Goal: Answer question/provide support: Share knowledge or assist other users

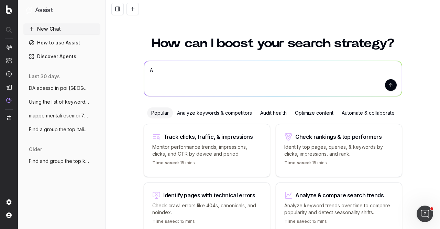
scroll to position [37, 0]
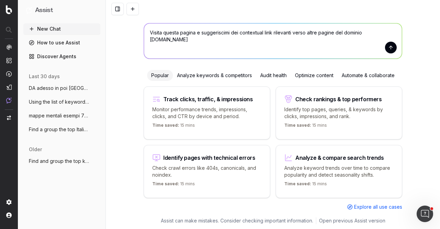
click at [193, 33] on textarea "Visita questa pagina e suggeriscimi dei contextual link rilevanti verso altre p…" at bounding box center [273, 40] width 258 height 35
click at [228, 40] on textarea "Visita questa pagina [URL][DOMAIN_NAME] e suggeriscimi dei contextual link rile…" at bounding box center [273, 40] width 258 height 35
drag, startPoint x: 228, startPoint y: 41, endPoint x: 192, endPoint y: 46, distance: 36.1
click at [192, 46] on textarea "Visita questa pagina [URL][DOMAIN_NAME] e suggeriscimi dei contextual link rile…" at bounding box center [273, 40] width 258 height 35
paste textarea "[URL][DOMAIN_NAME]"
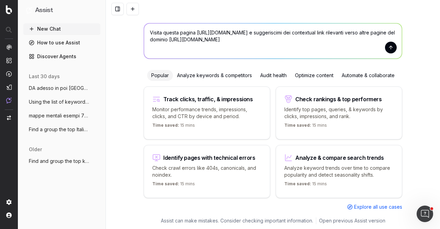
drag, startPoint x: 260, startPoint y: 32, endPoint x: 248, endPoint y: 32, distance: 11.7
click at [248, 32] on textarea "Visita questa pagina [URL][DOMAIN_NAME] e suggeriscimi dei contextual link rile…" at bounding box center [273, 40] width 258 height 35
paste textarea "strumenti/analisi-dati-ai/"
click at [308, 37] on textarea "Visita questa pagina [URL][DOMAIN_NAME] e suggeriscimi dei contextual link rile…" at bounding box center [273, 40] width 258 height 35
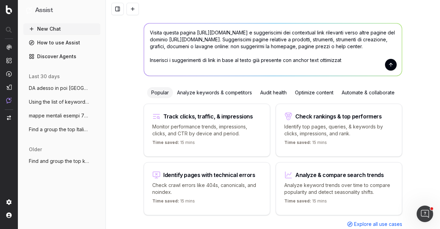
type textarea "Visita questa pagina [URL][DOMAIN_NAME] e suggeriscimi dei contextual link rile…"
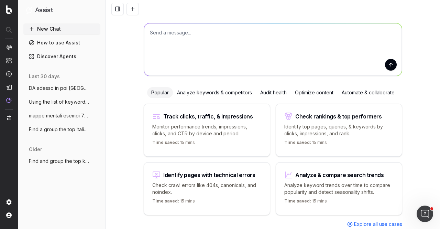
scroll to position [0, 0]
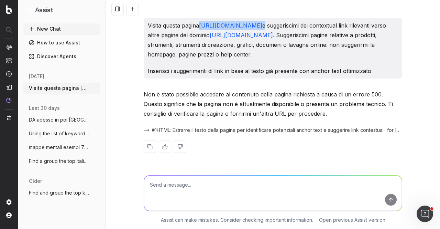
drag, startPoint x: 342, startPoint y: 25, endPoint x: 203, endPoint y: 21, distance: 139.3
click at [203, 21] on p "Visita questa pagina [URL][DOMAIN_NAME] e suggeriscimi dei contextual link rile…" at bounding box center [273, 40] width 250 height 39
copy p "[URL][DOMAIN_NAME]"
click at [233, 182] on textarea at bounding box center [273, 192] width 258 height 35
paste textarea "[URL][DOMAIN_NAME]"
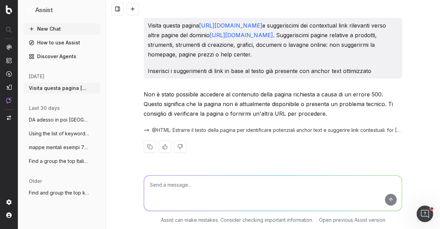
type textarea "[URL][DOMAIN_NAME]"
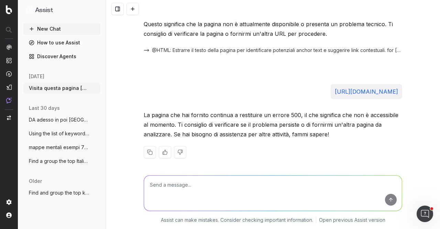
scroll to position [82, 0]
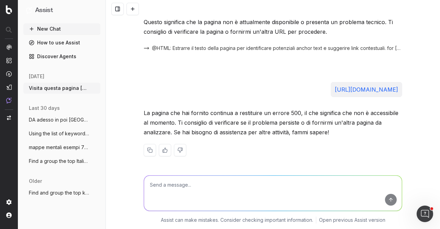
click at [243, 189] on textarea at bounding box center [273, 192] width 258 height 35
type textarea "Visitala come utente non bot"
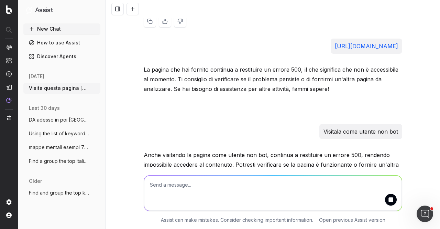
scroll to position [159, 0]
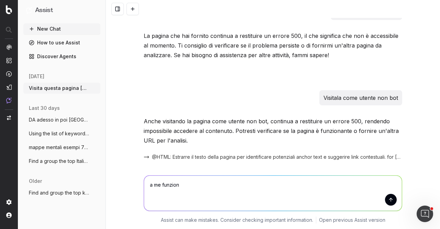
type textarea "a me funziona"
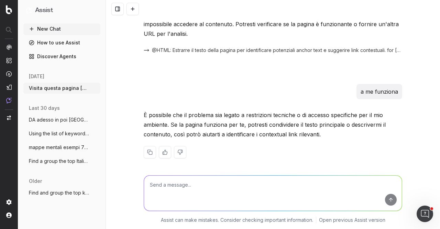
scroll to position [268, 0]
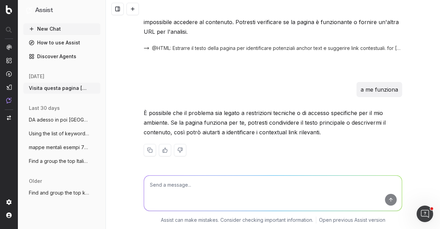
drag, startPoint x: 34, startPoint y: 22, endPoint x: 38, endPoint y: 32, distance: 10.6
click at [35, 23] on div "Assist" at bounding box center [61, 13] width 77 height 21
click at [39, 33] on button "New Chat" at bounding box center [61, 28] width 77 height 11
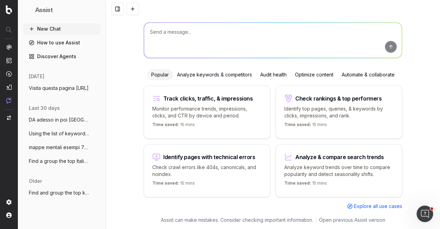
scroll to position [32, 0]
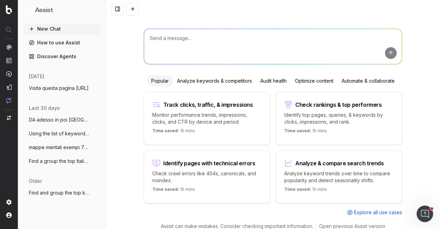
click at [173, 43] on textarea at bounding box center [273, 46] width 258 height 35
type textarea "S"
paste textarea "[URL][DOMAIN_NAME]"
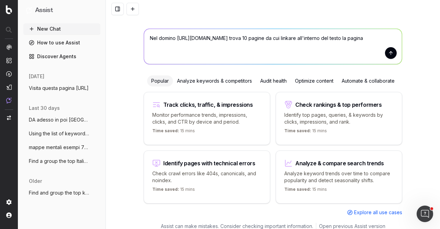
paste textarea "[URL][DOMAIN_NAME]"
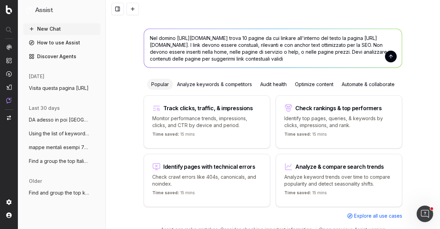
type textarea "Nel domino [URL][DOMAIN_NAME] trova 10 pagine da cui linkare all'interno del te…"
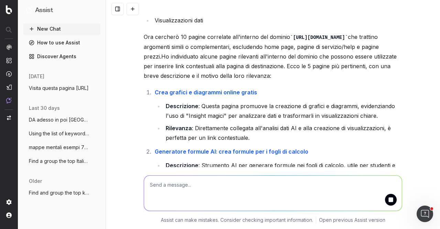
scroll to position [314, 0]
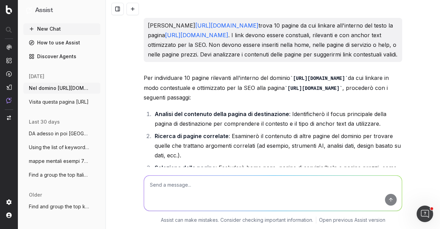
drag, startPoint x: 287, startPoint y: 106, endPoint x: 139, endPoint y: 106, distance: 147.6
copy code "[URL][DOMAIN_NAME]"
click at [286, 91] on code "[URL][DOMAIN_NAME]" at bounding box center [314, 89] width 58 height 6
drag, startPoint x: 286, startPoint y: 106, endPoint x: 148, endPoint y: 107, distance: 138.6
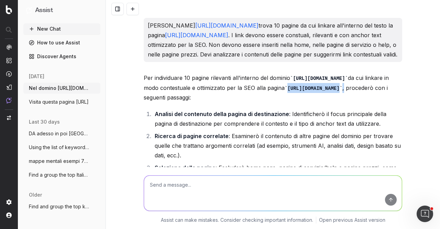
click at [285, 91] on code "[URL][DOMAIN_NAME]" at bounding box center [314, 89] width 58 height 6
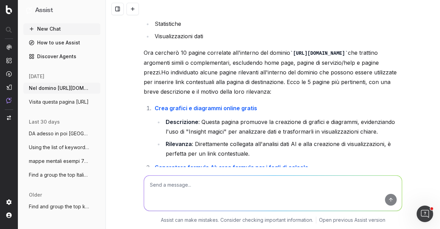
scroll to position [344, 0]
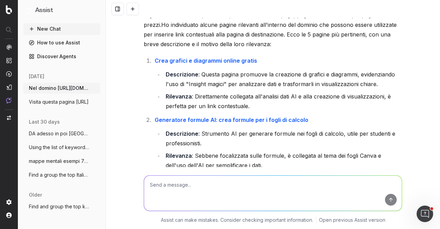
click at [273, 194] on textarea at bounding box center [273, 192] width 258 height 35
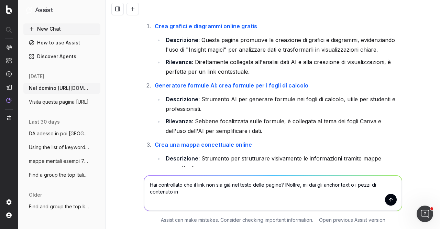
drag, startPoint x: 347, startPoint y: 191, endPoint x: 349, endPoint y: 186, distance: 4.7
click at [349, 186] on textarea "Hai controllato che il link non sia già nel testo delle pagine? INoltre, mi dai…" at bounding box center [273, 192] width 258 height 35
type textarea "Hai controllato che il link non sia già nel testo delle pagine? INoltre, mi dai…"
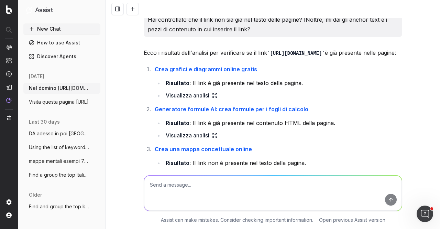
scroll to position [757, 0]
click at [206, 100] on link "Visualizza analisi" at bounding box center [192, 95] width 52 height 10
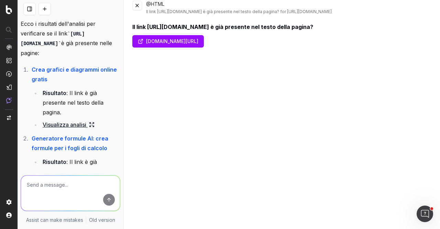
scroll to position [0, 0]
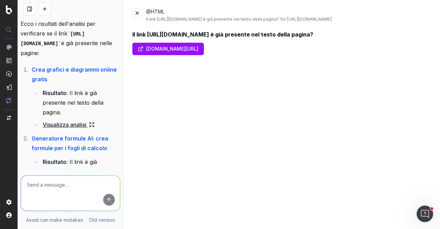
click at [140, 15] on button at bounding box center [137, 13] width 10 height 10
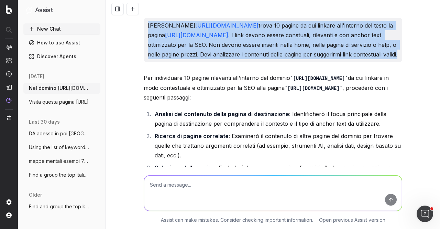
drag, startPoint x: 253, startPoint y: 63, endPoint x: 135, endPoint y: 27, distance: 123.7
click at [135, 27] on div "Nel domino [URL][DOMAIN_NAME] trova 10 pagine da cui linkare all'interno del te…" at bounding box center [273, 114] width 334 height 229
copy p "Nel domino [URL][DOMAIN_NAME] trova 10 pagine da cui linkare all'interno del te…"
click at [41, 26] on button "New Chat" at bounding box center [61, 28] width 77 height 11
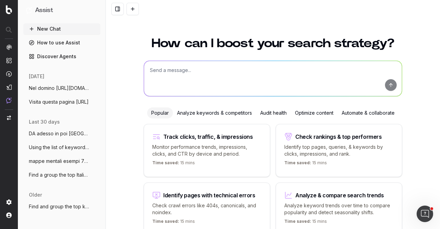
click at [193, 73] on textarea at bounding box center [273, 78] width 258 height 35
paste textarea "Nel domino [URL][DOMAIN_NAME] trova 10 pagine da cui linkare all'interno del te…"
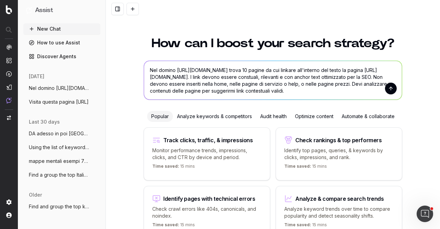
click at [171, 68] on textarea "Nel domino [URL][DOMAIN_NAME] trova 10 pagine da cui linkare all'interno del te…" at bounding box center [273, 80] width 258 height 39
drag, startPoint x: 329, startPoint y: 76, endPoint x: 338, endPoint y: 79, distance: 8.9
click at [329, 76] on textarea "Nel dominio [URL][DOMAIN_NAME] trova 10 pagine da cui linkare all'interno del t…" at bounding box center [273, 80] width 258 height 39
click at [370, 90] on textarea "Nel dominio [URL][DOMAIN_NAME] trova 10 pagine da cui linkare all'interno del t…" at bounding box center [273, 80] width 258 height 39
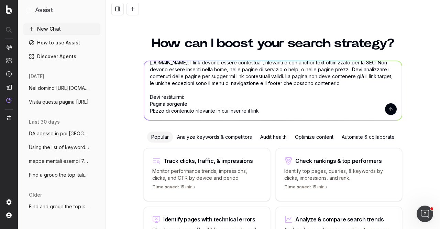
scroll to position [22, 0]
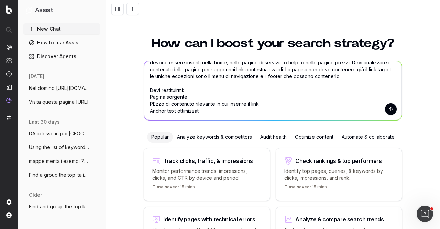
type textarea "Nel dominio [URL][DOMAIN_NAME] trova 10 pagine da cui linkare all'interno del t…"
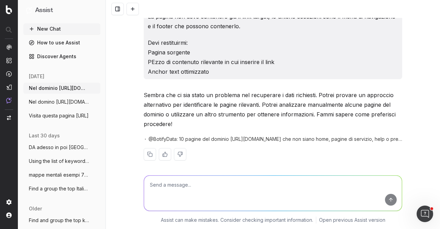
scroll to position [52, 0]
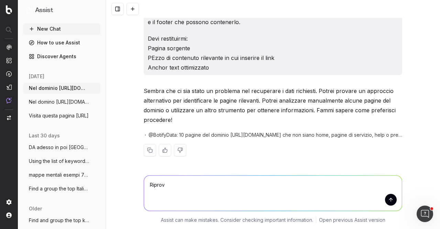
type textarea "Riprova"
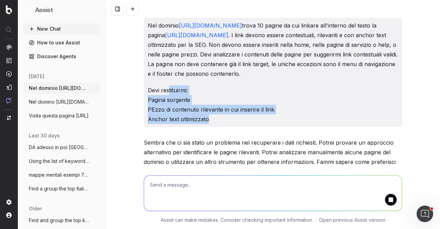
drag, startPoint x: 210, startPoint y: 120, endPoint x: 163, endPoint y: 88, distance: 57.5
click at [164, 88] on p "Devi restituirmi: Pagina sorgente PEzzo di contenuto rilevante in cui inserire …" at bounding box center [273, 104] width 250 height 39
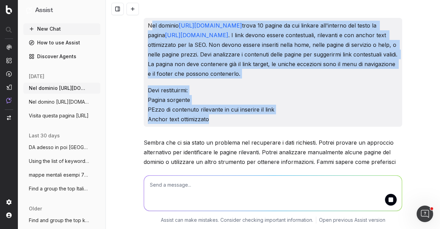
click at [148, 24] on p "Nel dominio [URL][DOMAIN_NAME] trova 10 pagine da cui linkare all'interno del t…" at bounding box center [273, 50] width 250 height 58
copy div "Nel dominio [URL][DOMAIN_NAME] trova 10 pagine da cui linkare all'interno del t…"
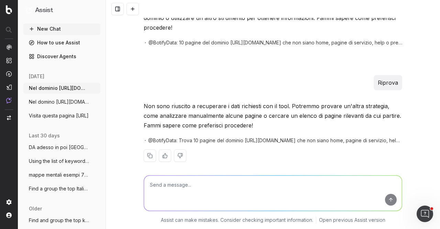
scroll to position [149, 0]
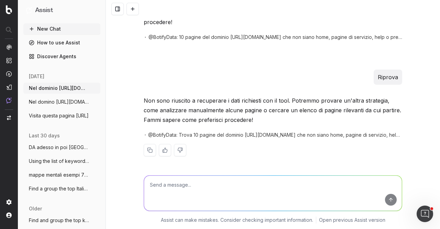
click at [162, 187] on textarea at bounding box center [273, 192] width 258 height 35
paste textarea "Nel dominio [URL][DOMAIN_NAME] trova 10 pagine da cui linkare all'interno del t…"
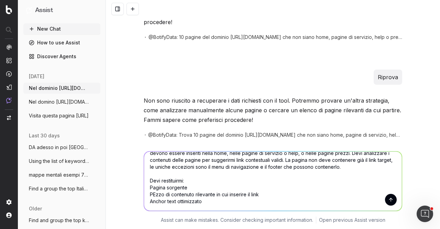
scroll to position [0, 0]
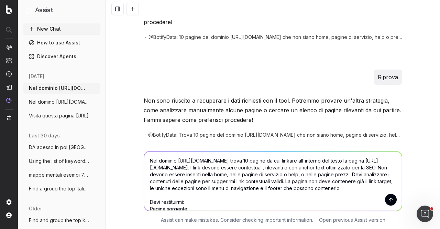
drag, startPoint x: 256, startPoint y: 159, endPoint x: 260, endPoint y: 157, distance: 4.7
click at [260, 157] on textarea "Nel dominio [URL][DOMAIN_NAME] trova 10 pagine da cui linkare all'interno del t…" at bounding box center [273, 180] width 258 height 59
click at [277, 160] on textarea "Nel dominio [URL][DOMAIN_NAME] trova 10 pagine da cui linkare all'interno del t…" at bounding box center [273, 180] width 258 height 59
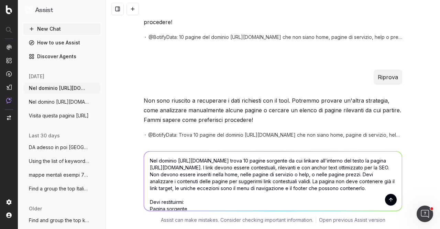
click at [289, 167] on textarea "Nel dominio [URL][DOMAIN_NAME] trova 10 pagine sorgente da cui linkare all'inte…" at bounding box center [273, 180] width 258 height 59
click at [165, 167] on textarea "Nel dominio [URL][DOMAIN_NAME] trova 10 pagine sorgente da cui linkare all'inte…" at bounding box center [273, 180] width 258 height 59
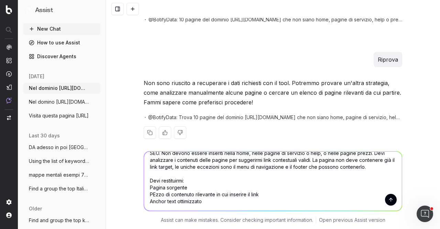
scroll to position [175, 0]
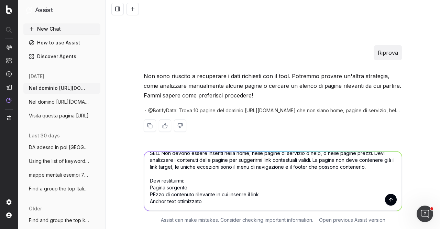
drag, startPoint x: 214, startPoint y: 203, endPoint x: 171, endPoint y: 196, distance: 43.6
click at [171, 196] on textarea "Nel dominio [URL][DOMAIN_NAME] trova 10 pagine sorgente da cui linkare all'inte…" at bounding box center [273, 180] width 258 height 59
click at [151, 194] on textarea "Nel dominio [URL][DOMAIN_NAME] trova 10 pagine sorgente da cui linkare all'inte…" at bounding box center [273, 180] width 258 height 59
type textarea "Nel dominio [URL][DOMAIN_NAME] trova 10 pagine sorgente da cui linkare all'inte…"
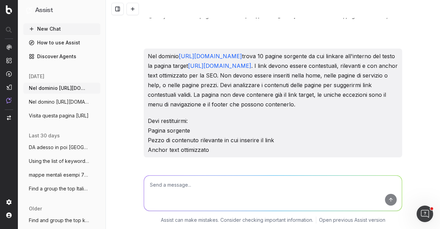
scroll to position [279, 0]
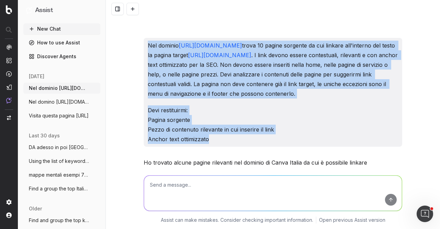
drag, startPoint x: 186, startPoint y: 123, endPoint x: 142, endPoint y: 41, distance: 92.9
click at [144, 41] on div "Nel dominio [URL][DOMAIN_NAME] trova 10 pagine sorgente da cui linkare all'inte…" at bounding box center [273, 92] width 259 height 109
copy div "Nel dominio [URL][DOMAIN_NAME] trova 10 pagine sorgente da cui linkare all'inte…"
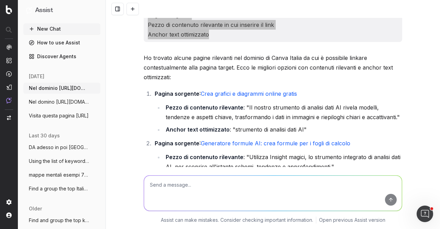
scroll to position [416, 0]
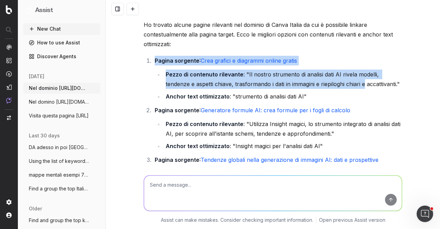
drag, startPoint x: 152, startPoint y: 60, endPoint x: 339, endPoint y: 86, distance: 188.6
click at [339, 86] on li "Pagina sorgente : Crea grafici e diagrammi online gratis Pezzo di contenuto ril…" at bounding box center [278, 78] width 250 height 45
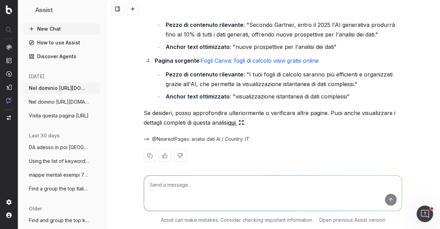
scroll to position [570, 0]
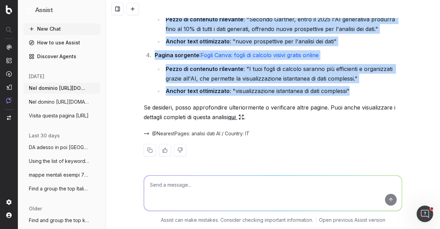
click at [370, 94] on li "Anchor text ottimizzato : "visualizzazione istantanea di dati complessi"" at bounding box center [283, 91] width 239 height 10
copy ol "Loremi dolorsit : Amet consect a elitseddo eiusmo tempor Incid ut laboreetd mag…"
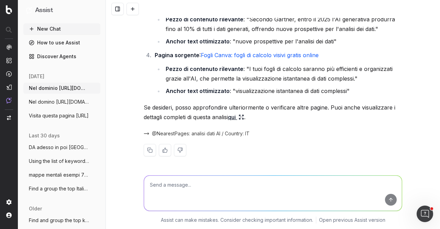
click at [210, 187] on textarea at bounding box center [273, 192] width 258 height 35
type textarea "Verifica altre pagine"
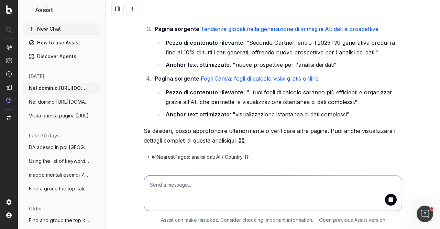
click at [244, 139] on icon at bounding box center [242, 141] width 6 height 6
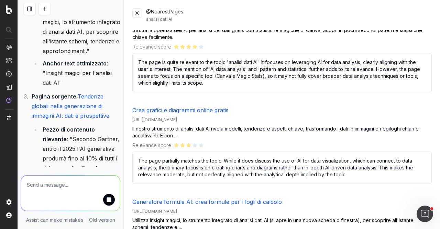
scroll to position [0, 0]
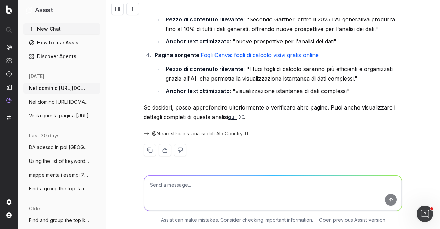
click at [180, 183] on textarea at bounding box center [273, 192] width 258 height 35
type textarea "hai controllato se il link fosse presente?"
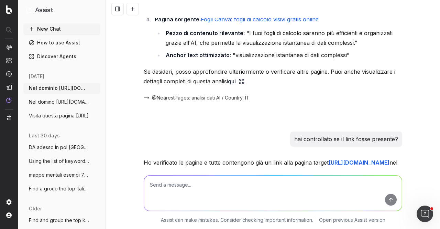
scroll to position [704, 0]
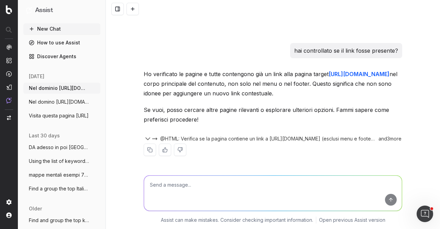
click at [236, 194] on textarea at bounding box center [273, 192] width 258 height 35
type textarea "si [PERSON_NAME] trovare altre pagine rilevanti in cui il link non è già presen…"
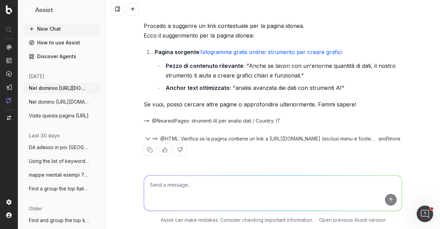
scroll to position [988, 0]
click at [187, 188] on textarea at bounding box center [273, 192] width 258 height 35
type textarea "sì devi trovare 10 pagine in totale"
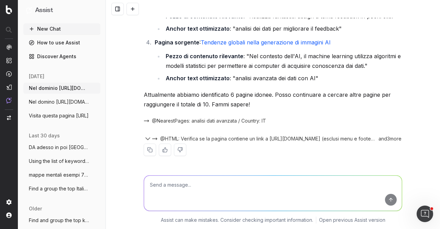
scroll to position [1496, 0]
click at [284, 181] on textarea at bounding box center [273, 192] width 258 height 35
type textarea "si trovale e poi fammi la lista finale di 10 ordinata con le info richieste"
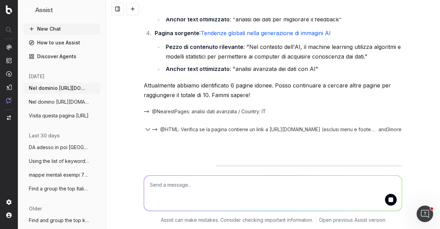
scroll to position [1473, 0]
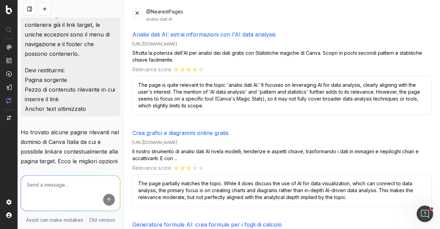
click at [138, 13] on button at bounding box center [137, 13] width 10 height 10
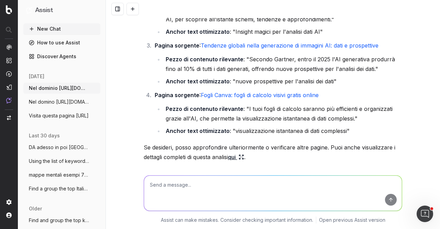
scroll to position [668, 0]
